Goal: Information Seeking & Learning: Learn about a topic

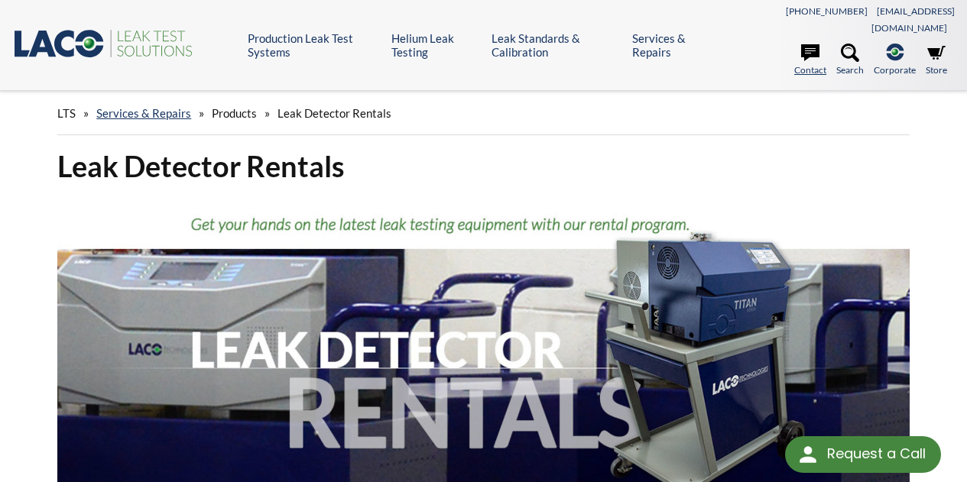
click at [811, 54] on link "Contact" at bounding box center [810, 61] width 32 height 34
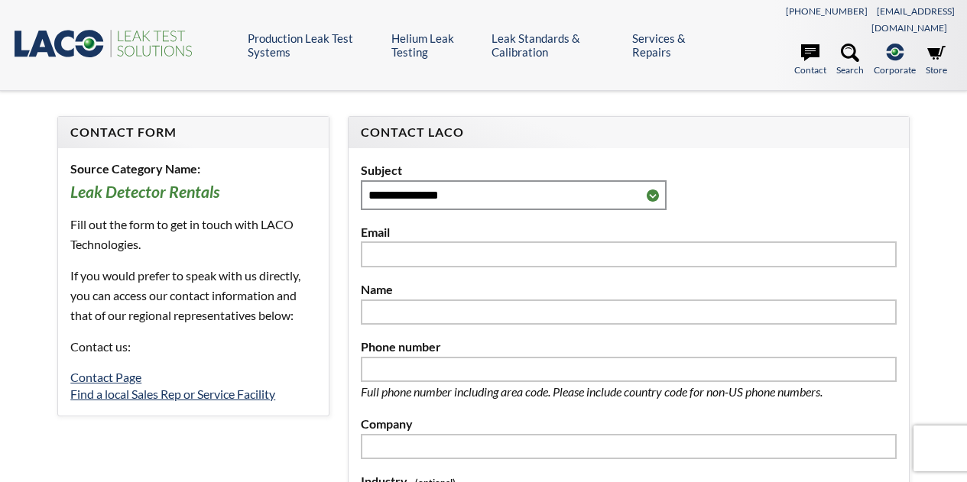
select select "Language Translate Widget"
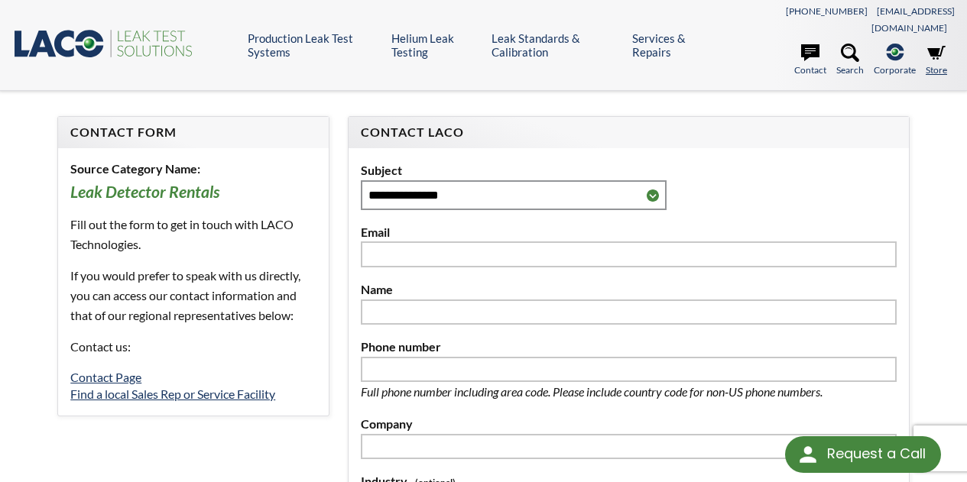
click at [937, 52] on link "Store" at bounding box center [935, 61] width 21 height 34
click at [194, 387] on link "Find a local Sales Rep or Service Facility" at bounding box center [172, 394] width 205 height 15
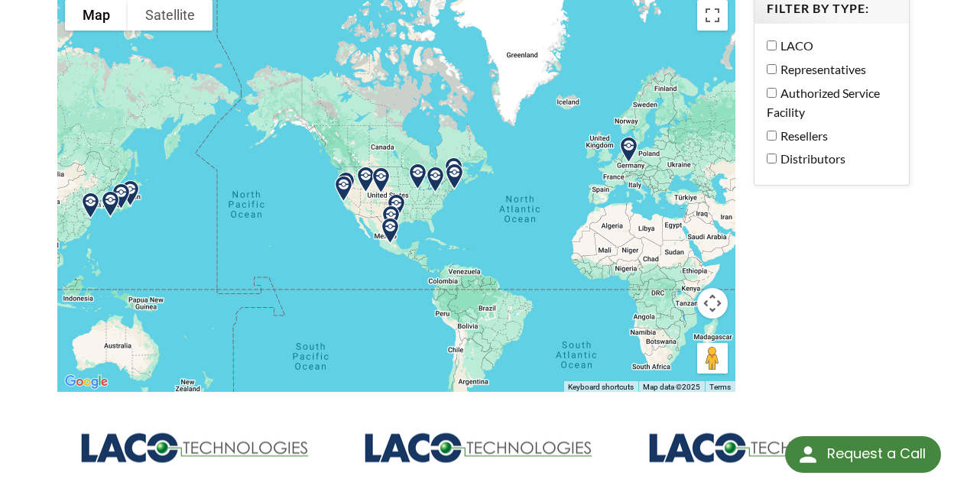
scroll to position [186, 0]
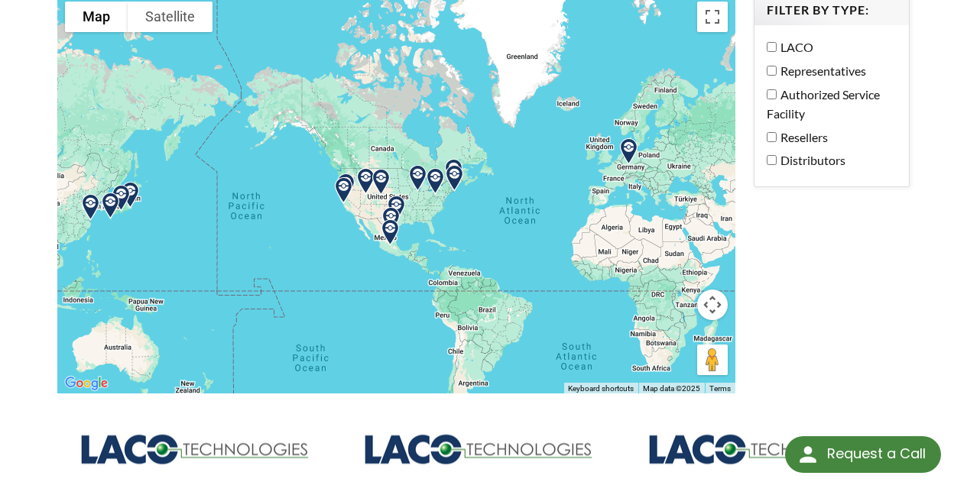
click at [345, 171] on img at bounding box center [343, 190] width 39 height 39
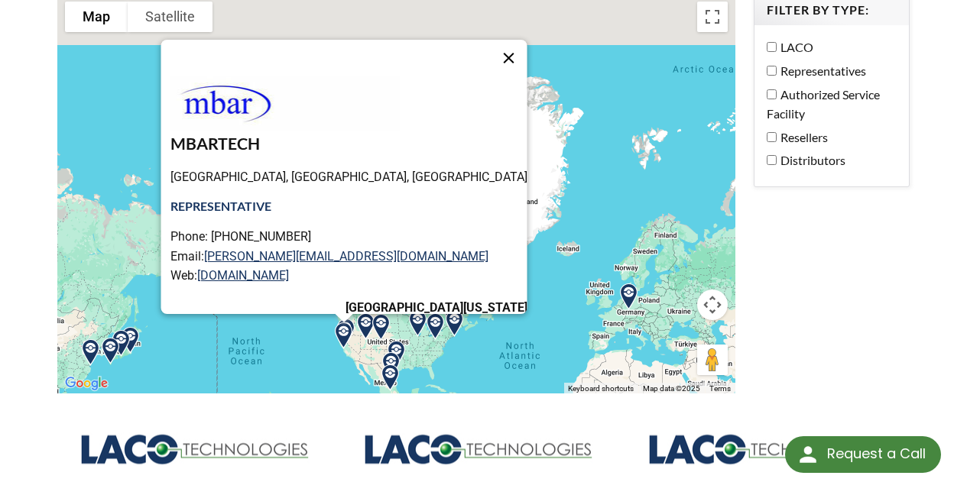
click at [490, 40] on button "Close" at bounding box center [508, 58] width 37 height 37
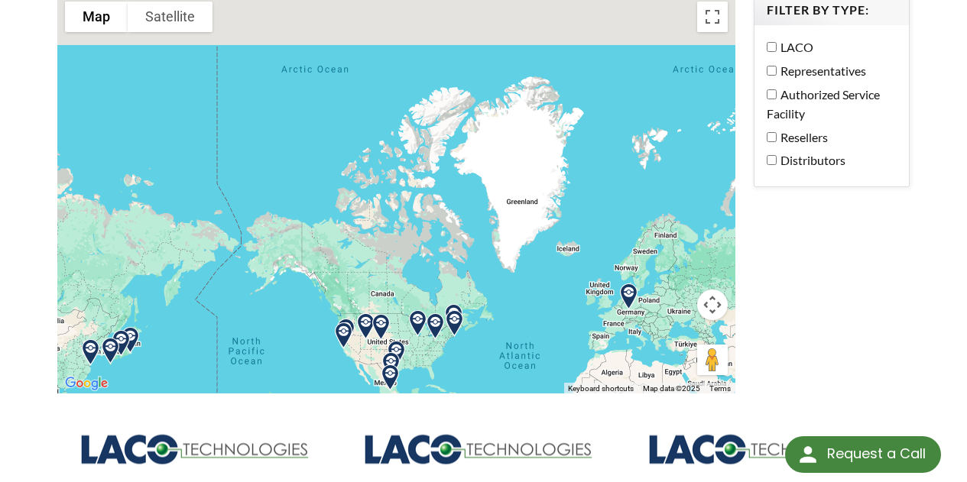
click at [350, 316] on img at bounding box center [343, 335] width 39 height 39
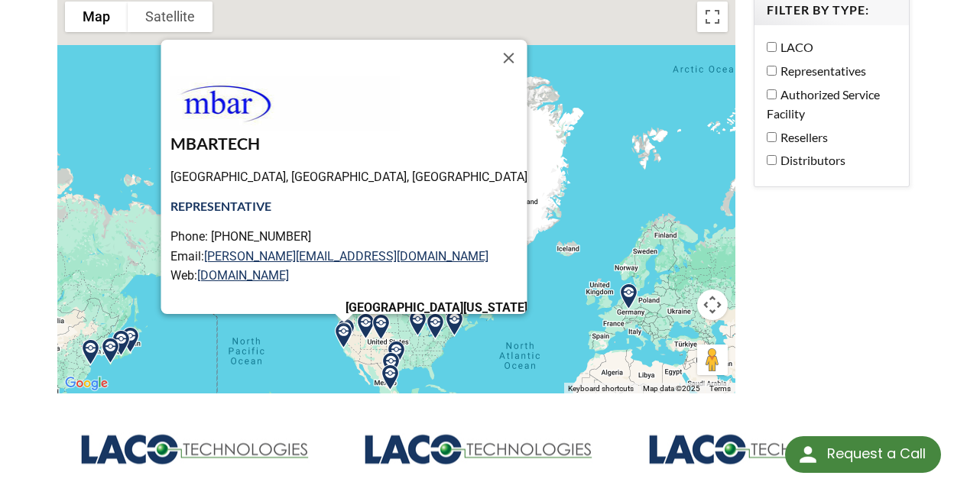
click at [342, 319] on img at bounding box center [343, 335] width 39 height 39
click at [490, 40] on button "Close" at bounding box center [508, 58] width 37 height 37
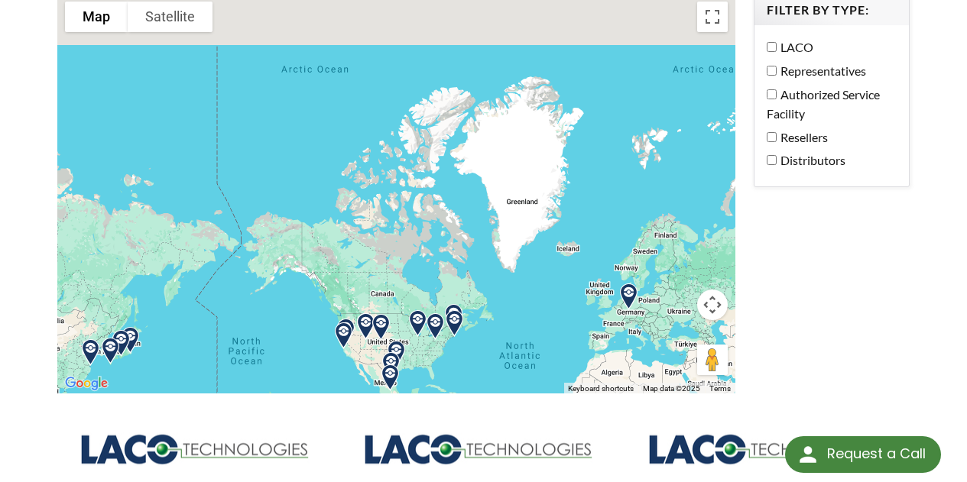
click at [343, 316] on img at bounding box center [343, 335] width 39 height 39
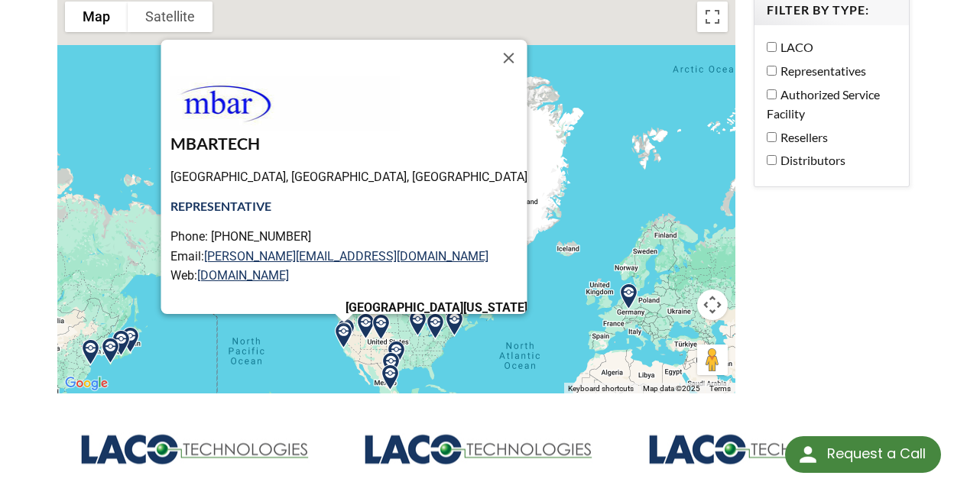
click at [490, 40] on button "Close" at bounding box center [508, 58] width 37 height 37
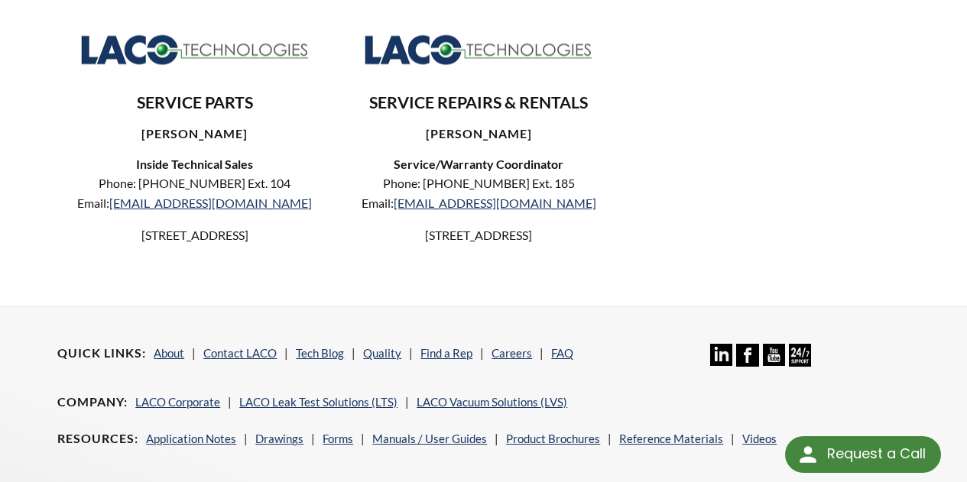
scroll to position [1048, 0]
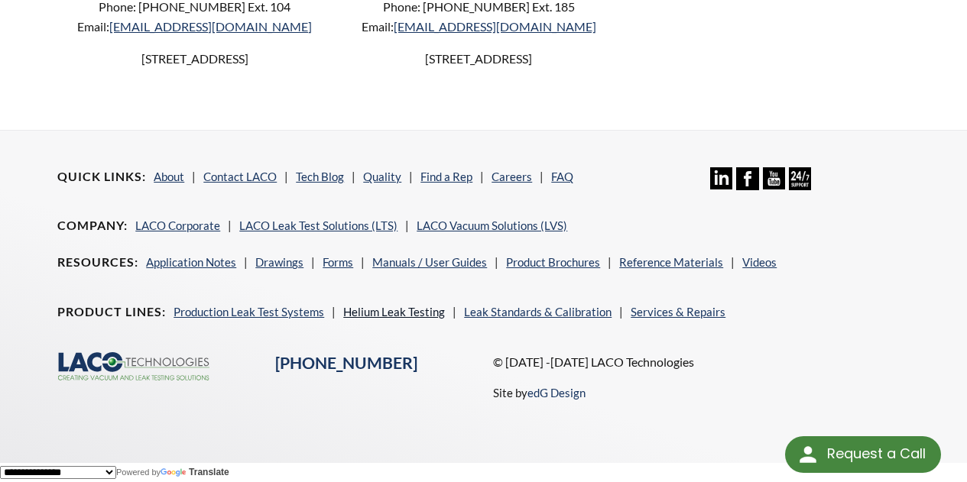
click at [377, 309] on link "Helium Leak Testing" at bounding box center [394, 312] width 102 height 14
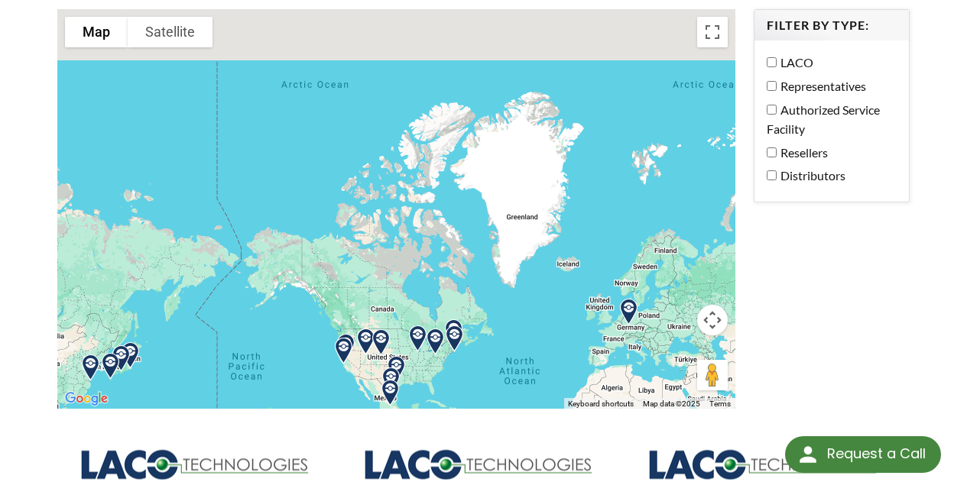
scroll to position [0, 0]
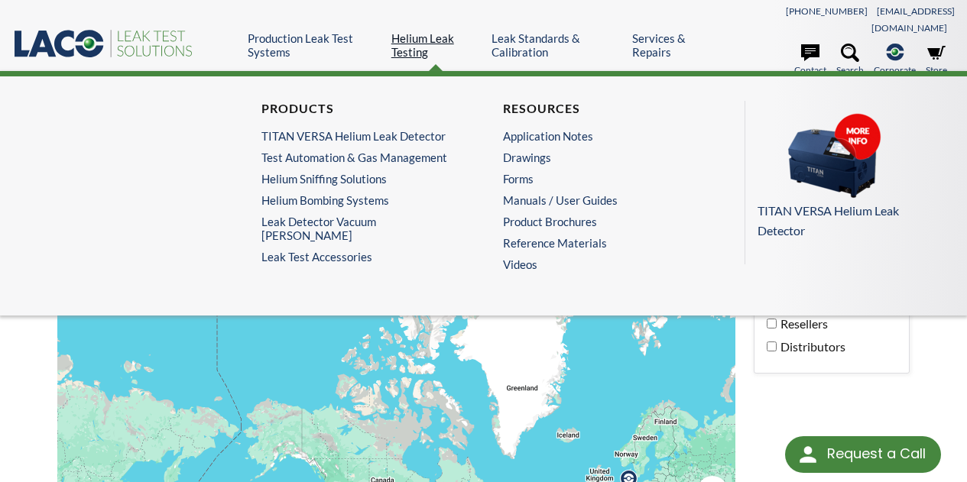
click at [422, 43] on link "Helium Leak Testing" at bounding box center [435, 45] width 89 height 28
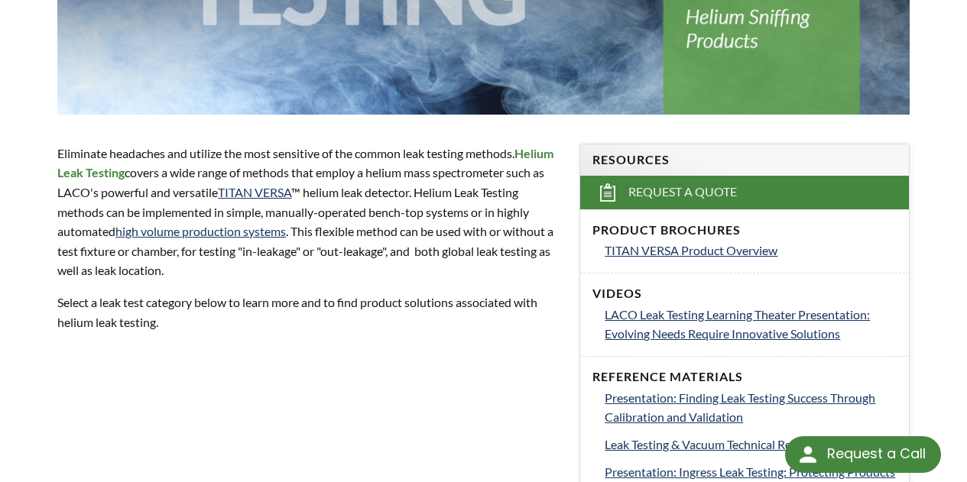
scroll to position [479, 0]
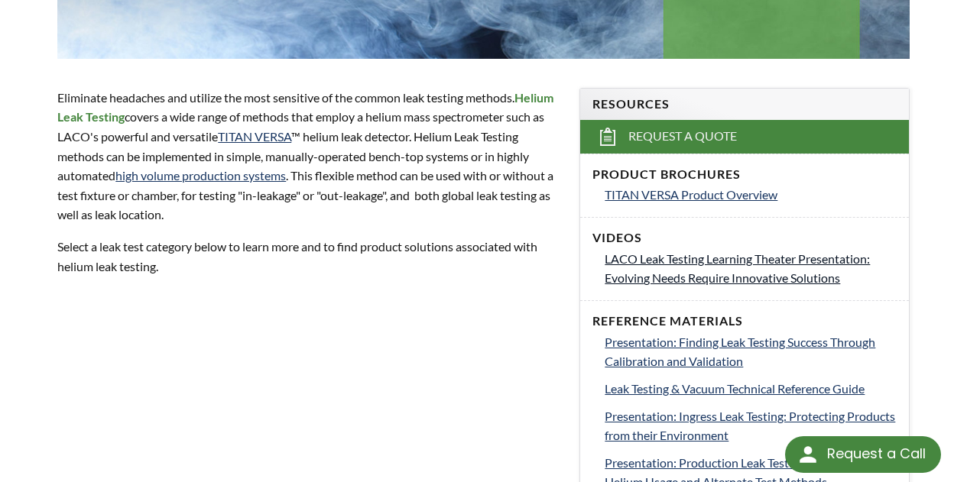
click at [729, 251] on span "LACO Leak Testing Learning Theater Presentation: Evolving Needs Require Innovat…" at bounding box center [736, 268] width 265 height 34
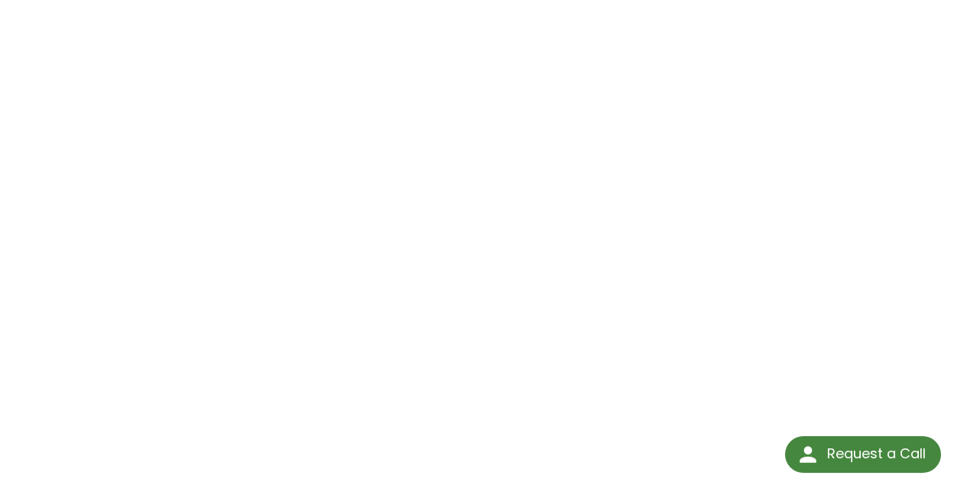
scroll to position [284, 0]
click at [34, 88] on div "LACO Leak Testing Learning Theater Presentation: Evolving Needs Require Innovat…" at bounding box center [483, 151] width 967 height 639
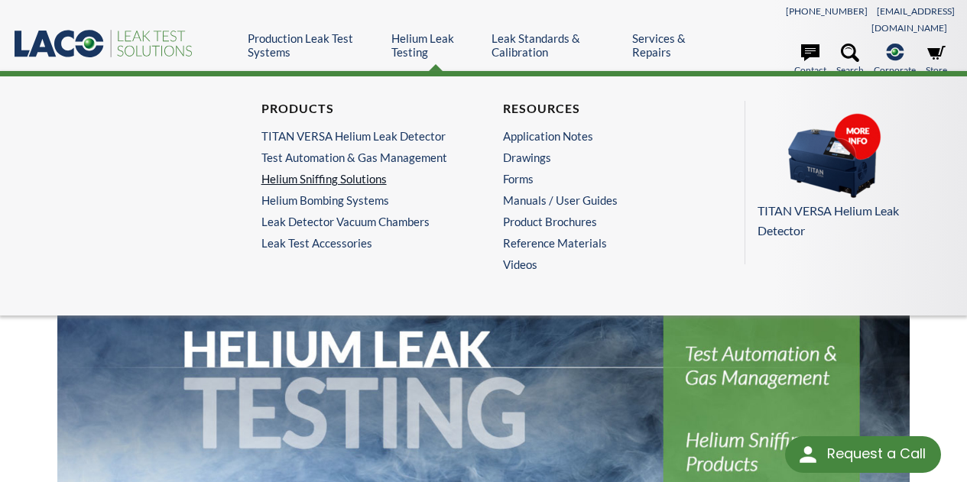
click at [361, 172] on link "Helium Sniffing Solutions" at bounding box center [359, 179] width 196 height 14
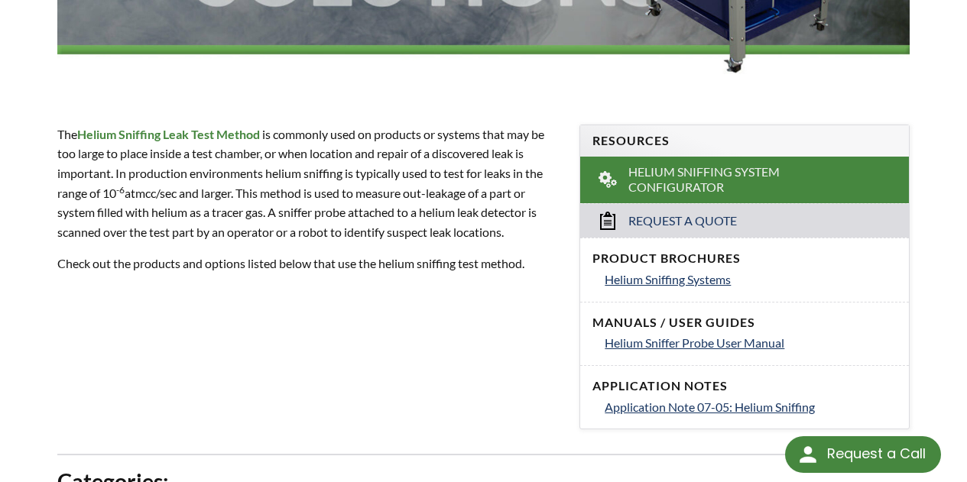
scroll to position [476, 0]
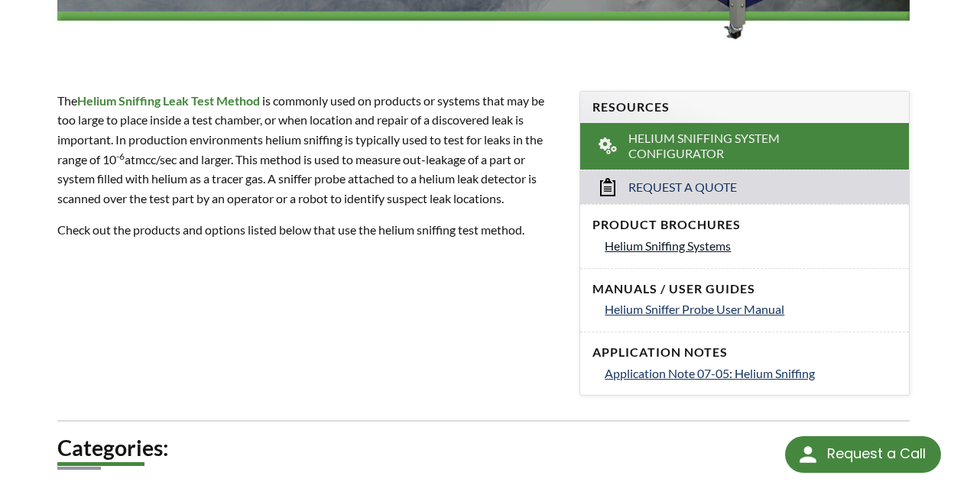
click at [658, 238] on span "Helium Sniffing Systems" at bounding box center [667, 245] width 126 height 15
